Goal: Transaction & Acquisition: Purchase product/service

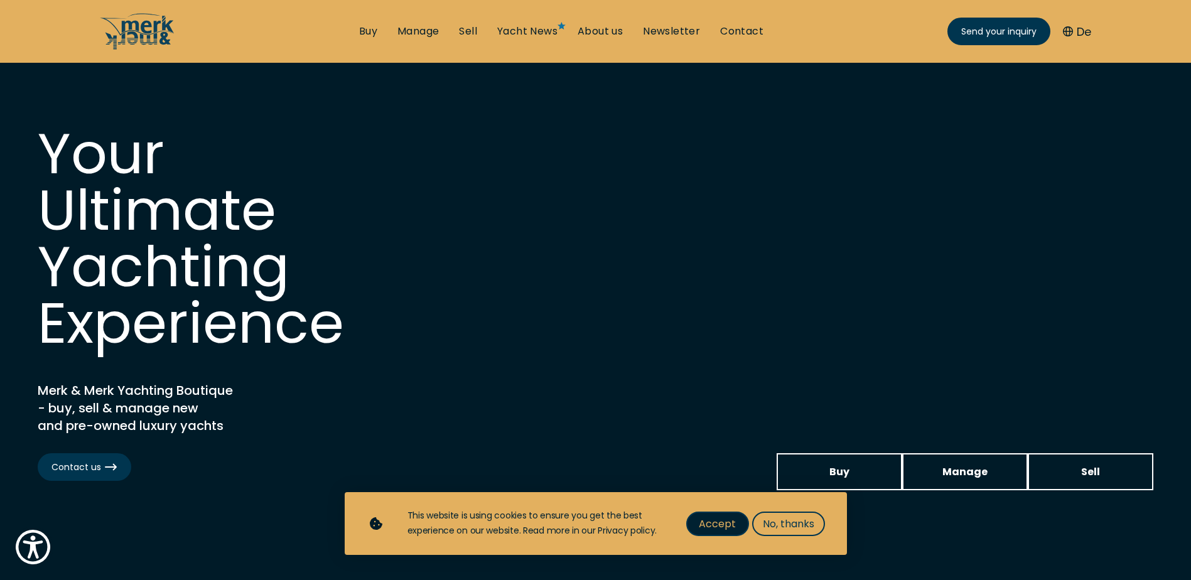
click at [713, 529] on span "Accept" at bounding box center [717, 524] width 37 height 16
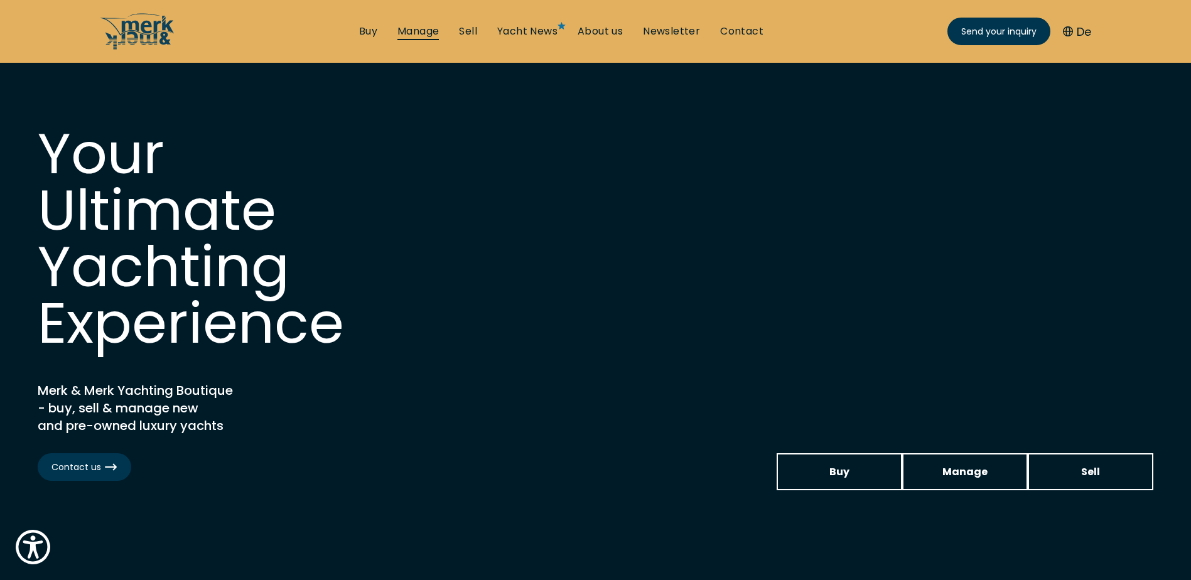
click at [414, 30] on link "Manage" at bounding box center [418, 31] width 41 height 14
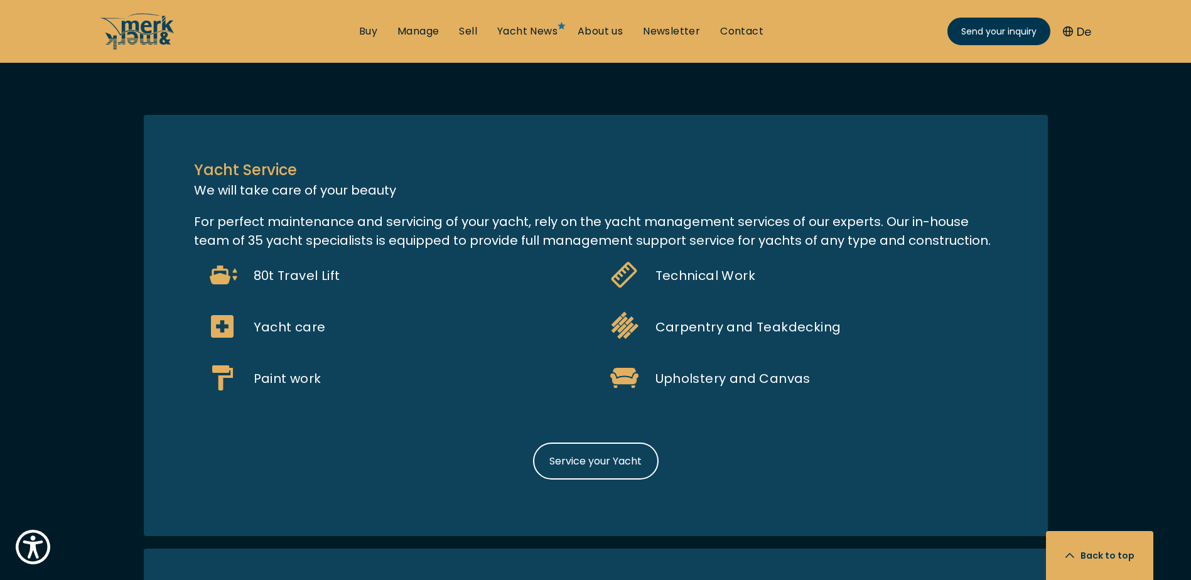
scroll to position [1130, 0]
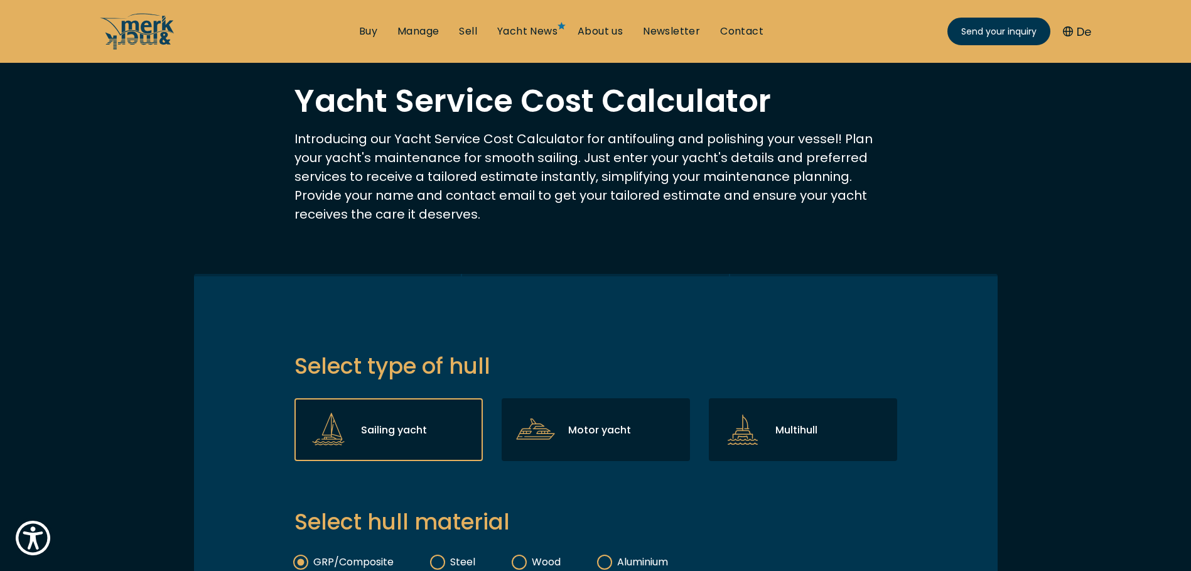
scroll to position [126, 0]
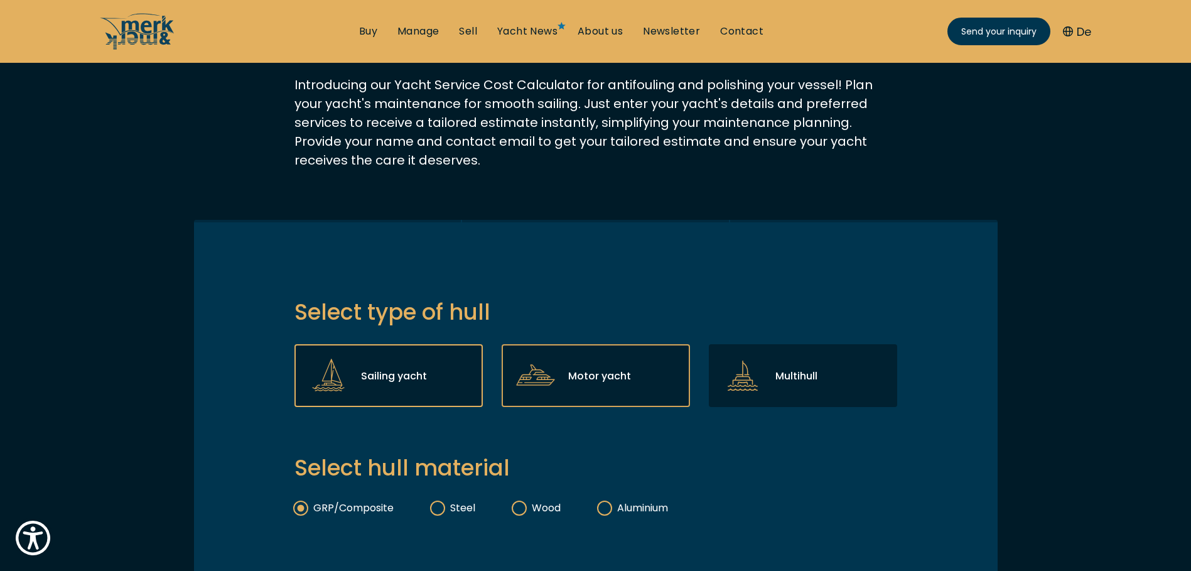
click at [635, 378] on div "Motor yacht" at bounding box center [596, 375] width 188 height 63
click at [0, 0] on input "Motor yacht" at bounding box center [0, 0] width 0 height 0
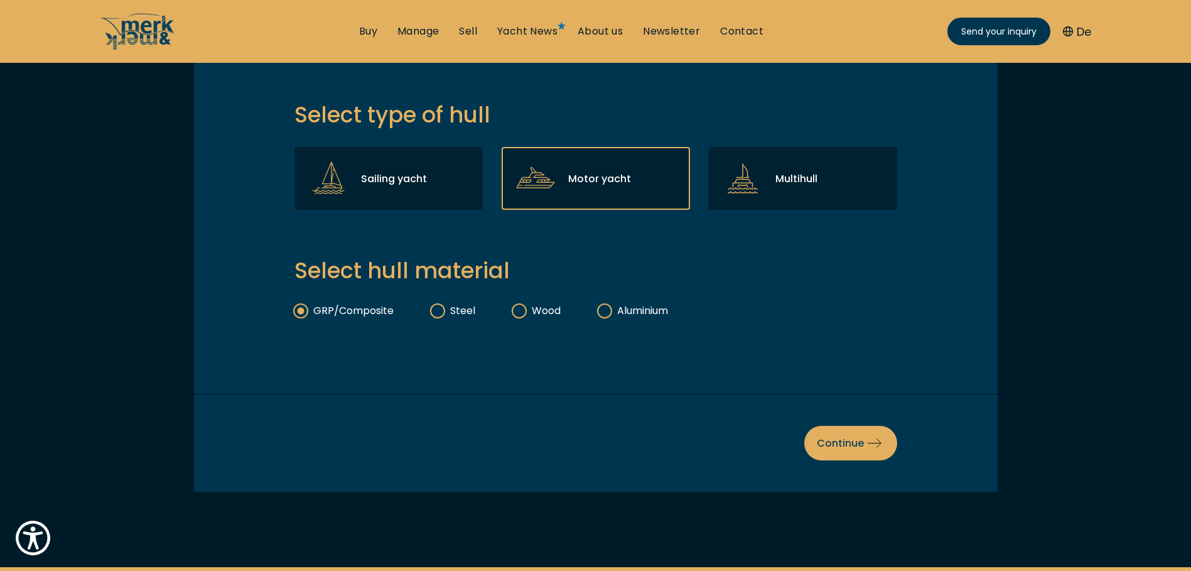
scroll to position [440, 0]
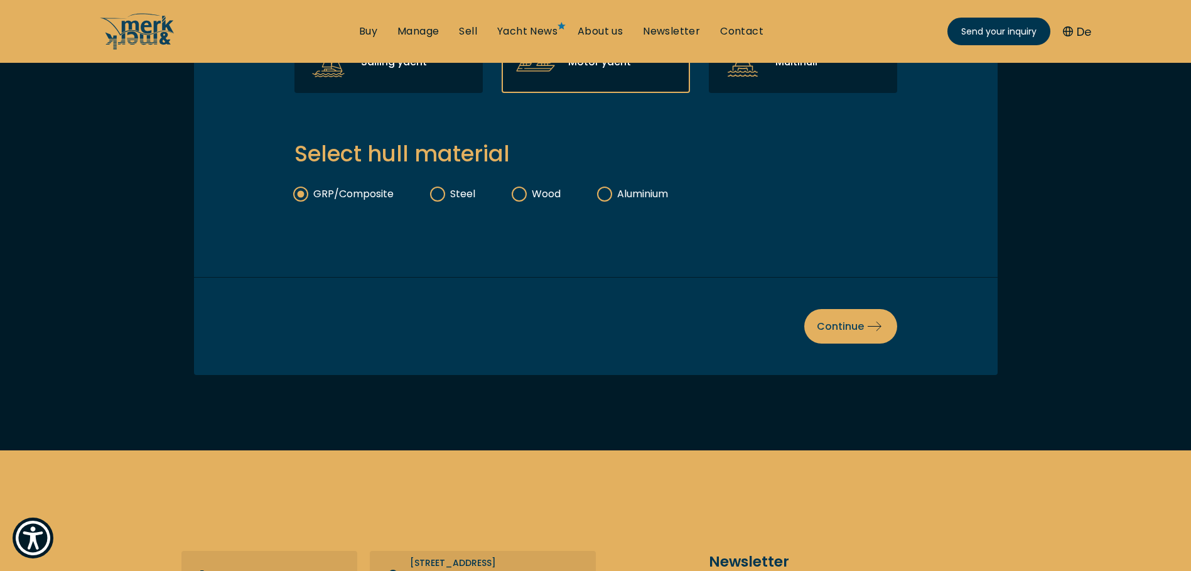
click at [436, 194] on label "Steel" at bounding box center [453, 194] width 44 height 14
click at [0, 0] on input "Steel" at bounding box center [0, 0] width 0 height 0
click at [835, 318] on span "Continue" at bounding box center [851, 326] width 68 height 16
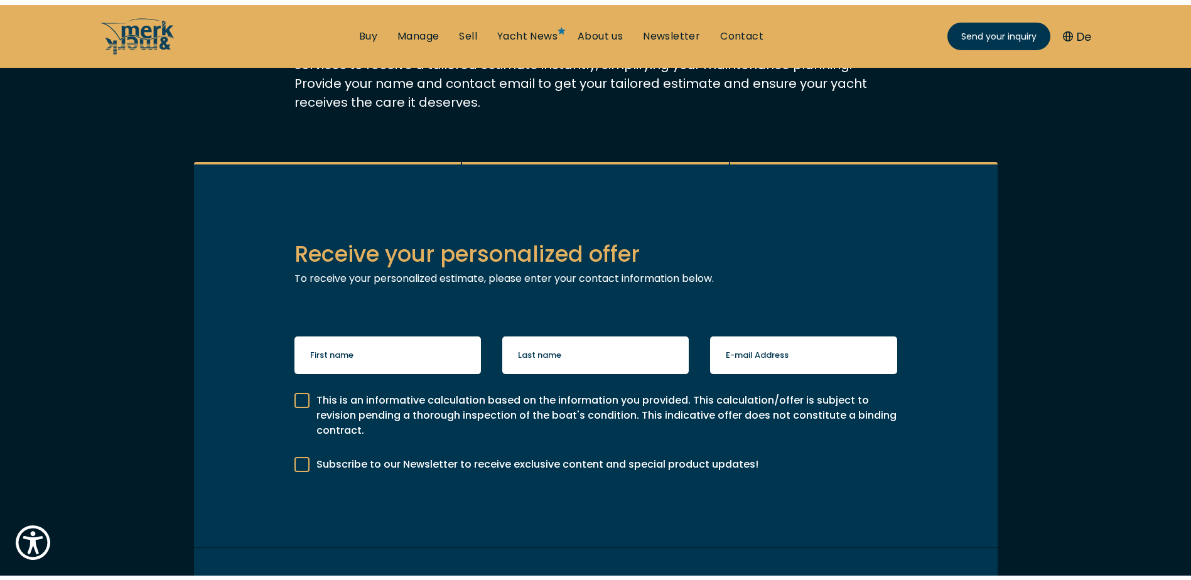
scroll to position [0, 0]
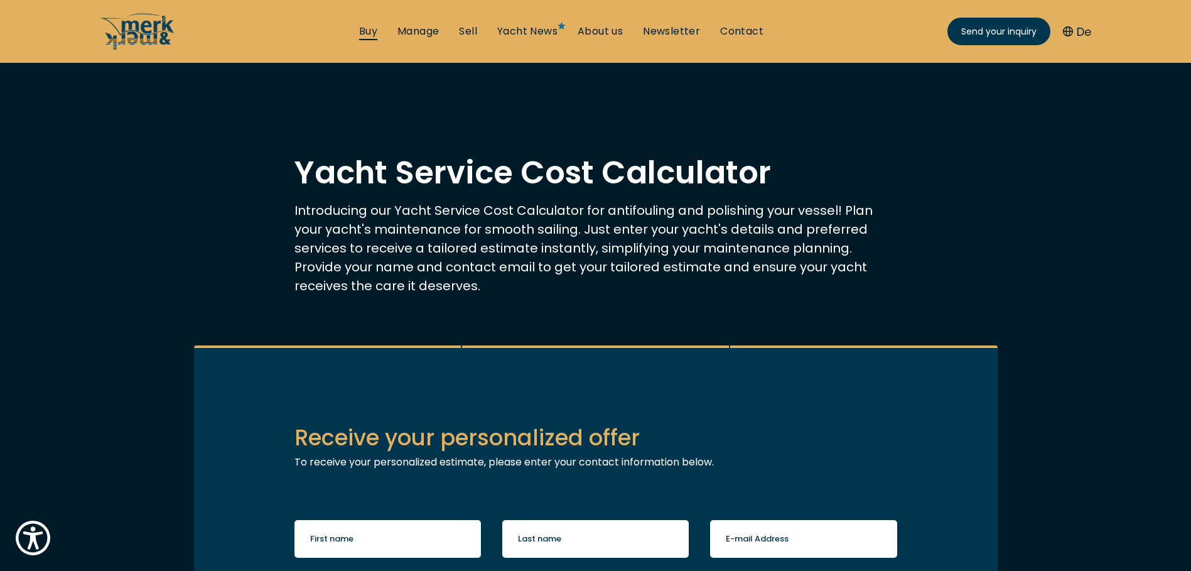
click at [364, 33] on link "Buy" at bounding box center [368, 31] width 18 height 14
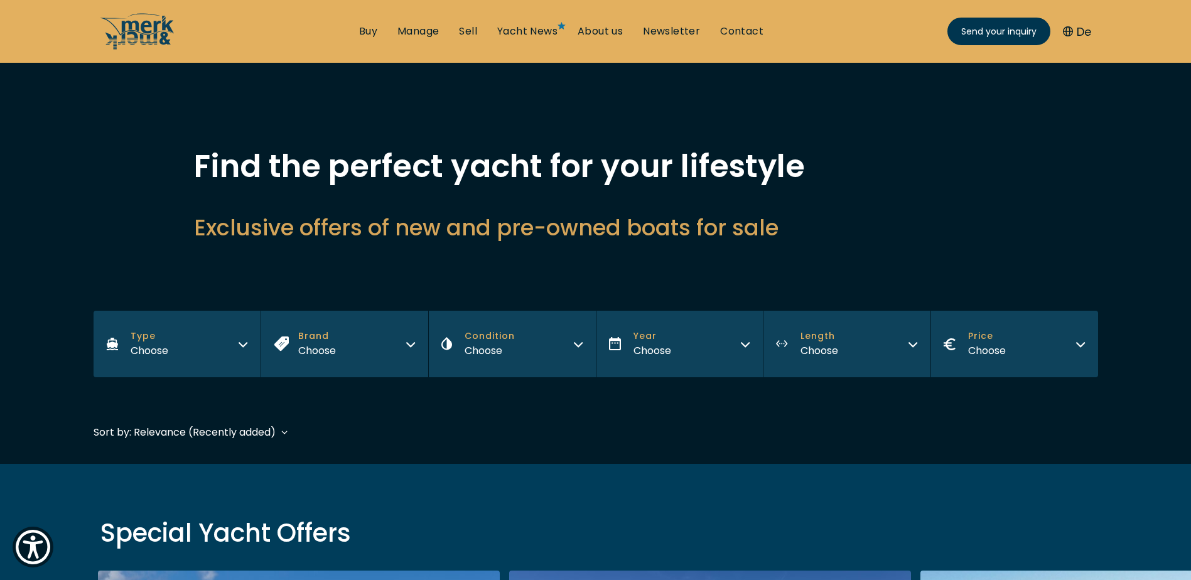
click at [214, 344] on button "Type Choose" at bounding box center [178, 344] width 168 height 67
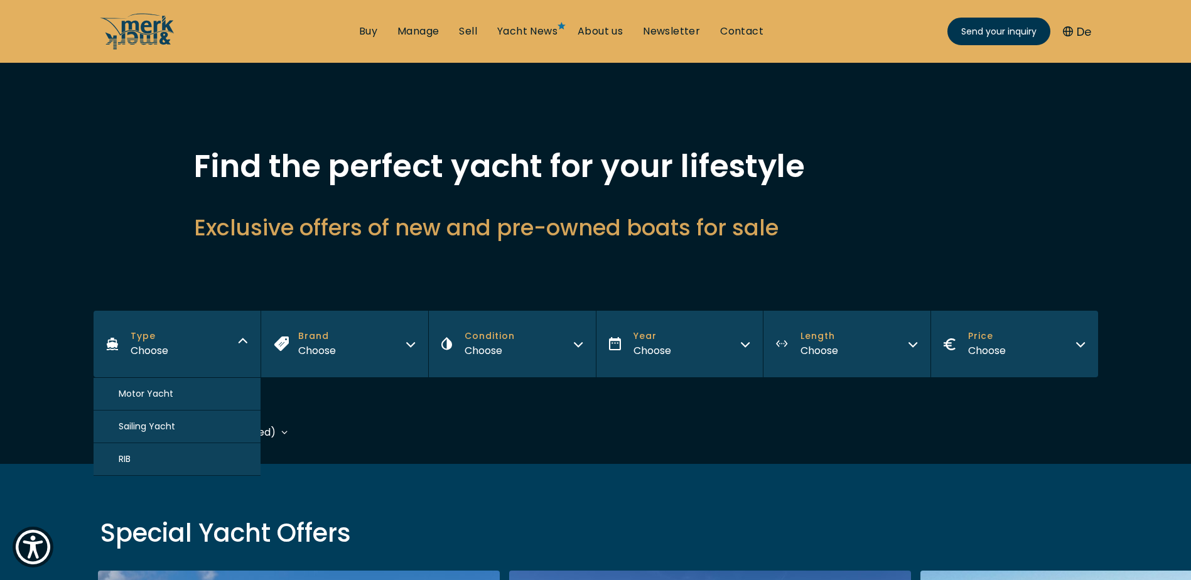
click at [176, 384] on button "Motor Yacht" at bounding box center [178, 394] width 168 height 33
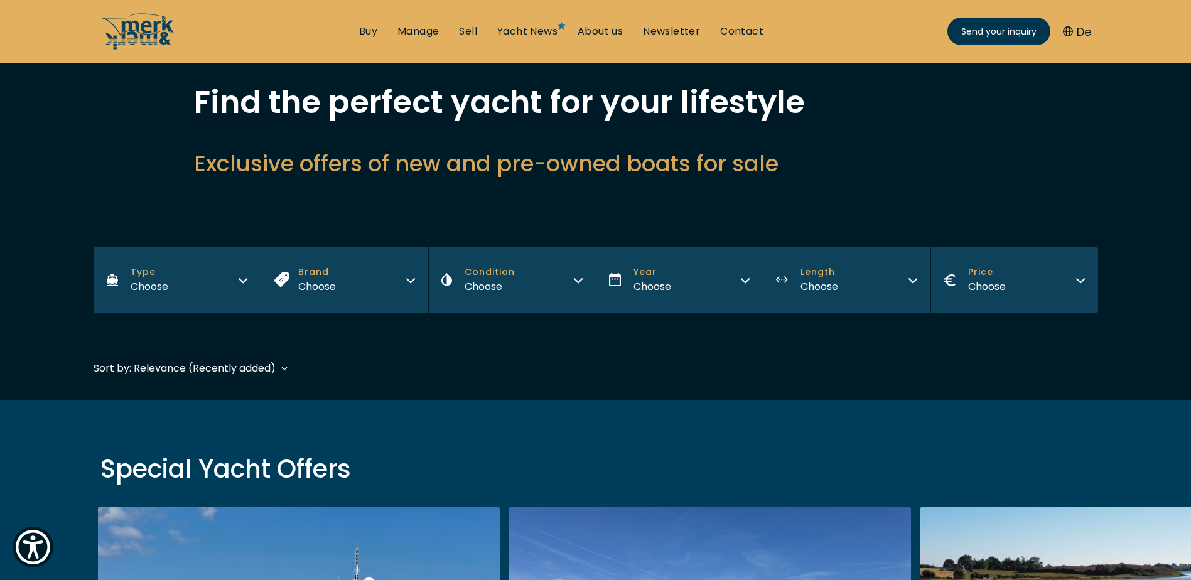
scroll to position [309, 0]
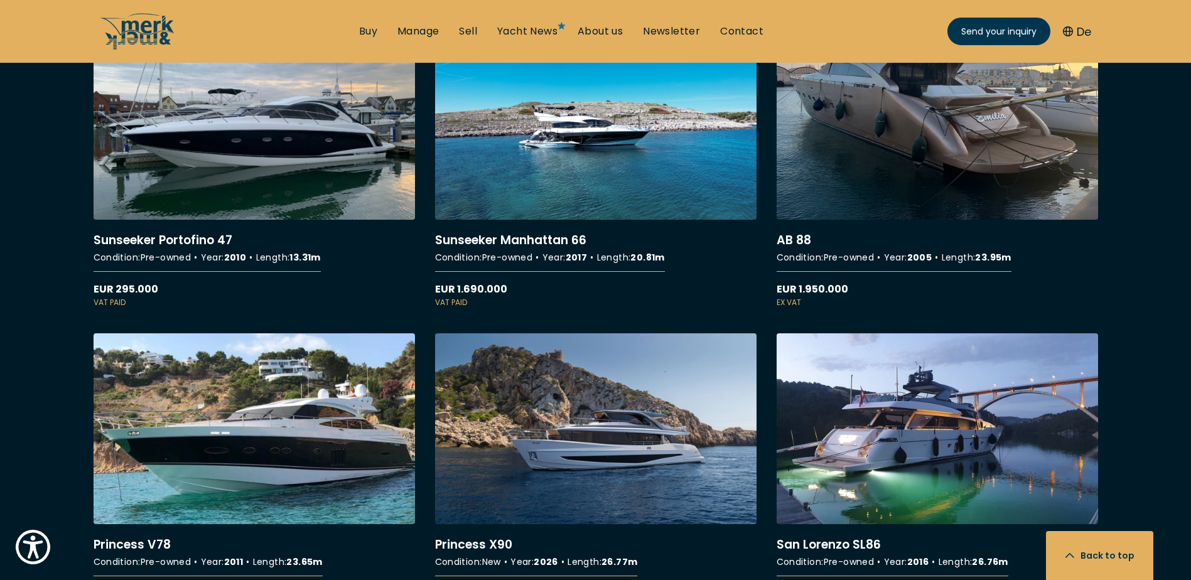
scroll to position [1444, 0]
